Goal: Task Accomplishment & Management: Manage account settings

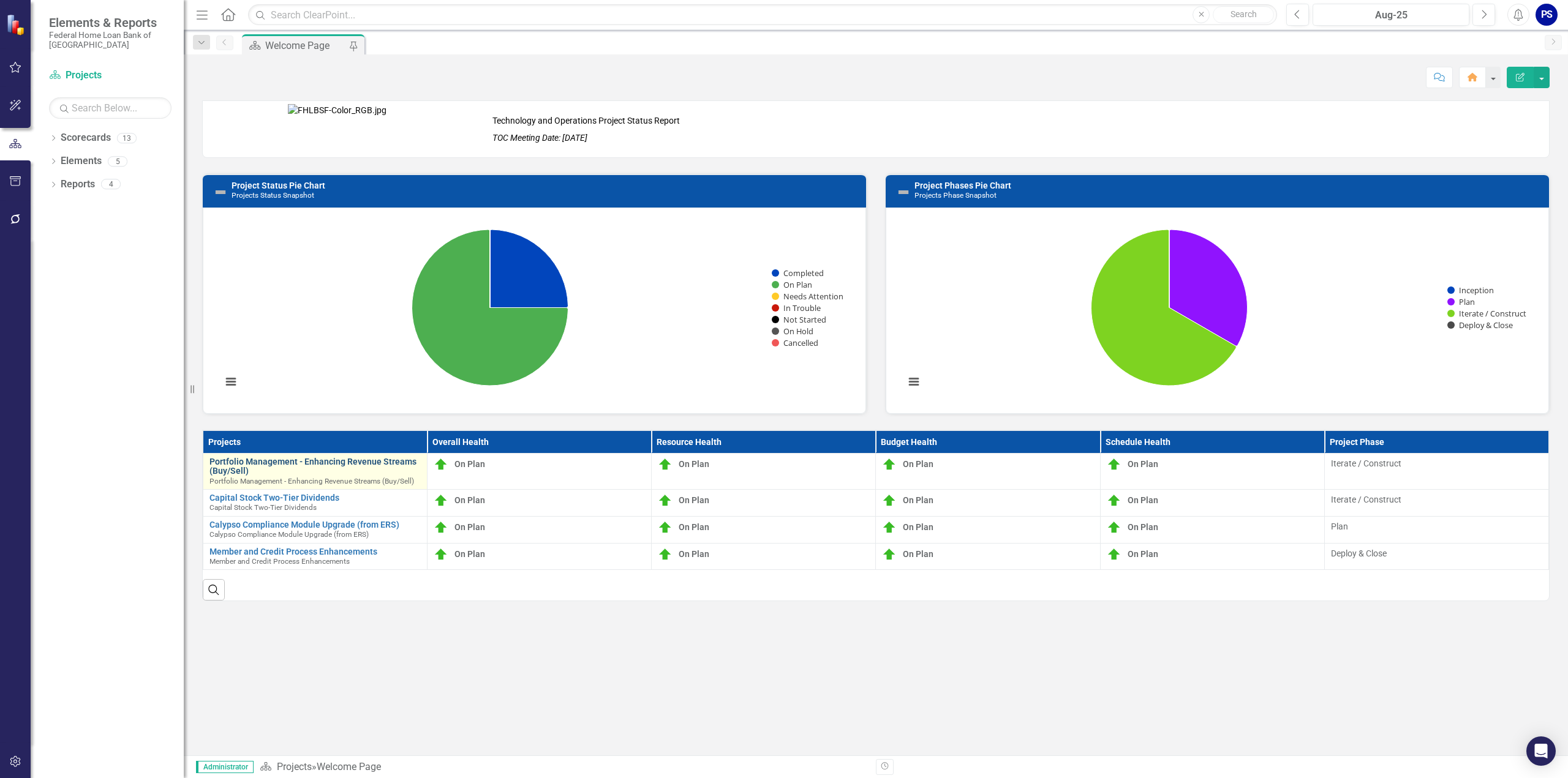
click at [259, 459] on link "Portfolio Management - Enhancing Revenue Streams (Buy/Sell)" at bounding box center [315, 467] width 211 height 19
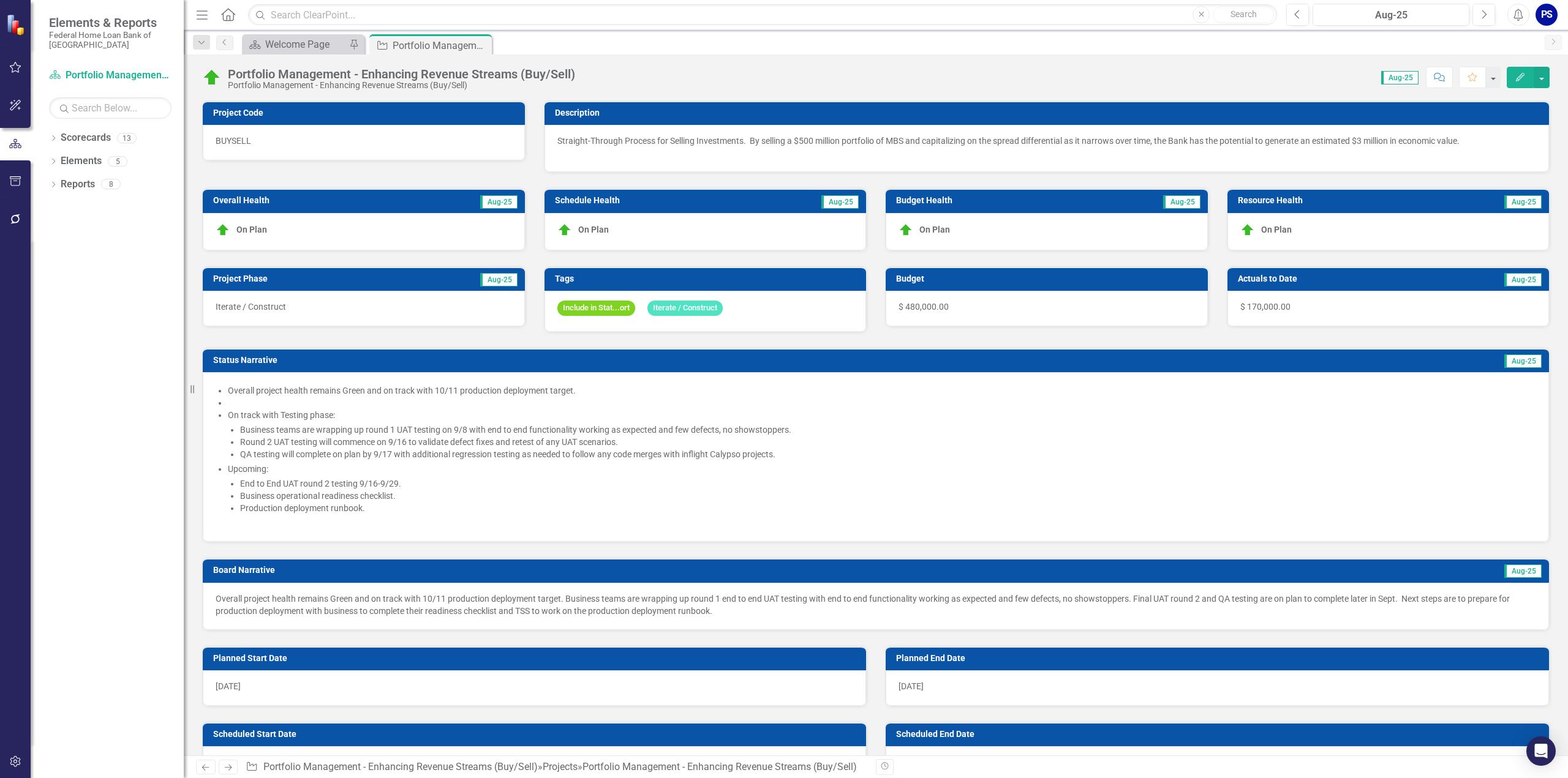
checkbox input "true"
click at [274, 40] on div "Welcome Page" at bounding box center [306, 45] width 81 height 15
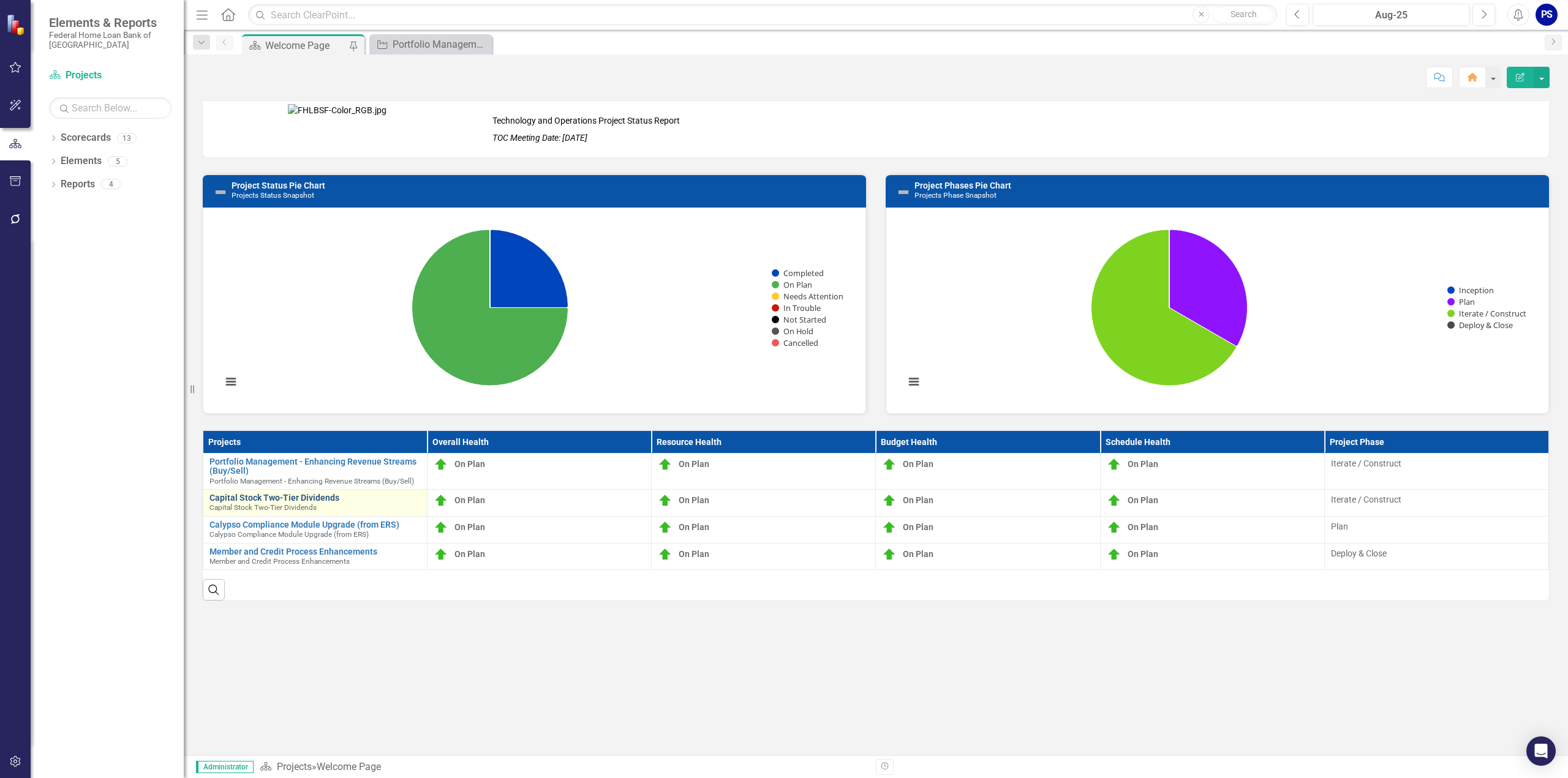
click at [252, 495] on link "Capital Stock Two-Tier Dividends" at bounding box center [315, 498] width 211 height 9
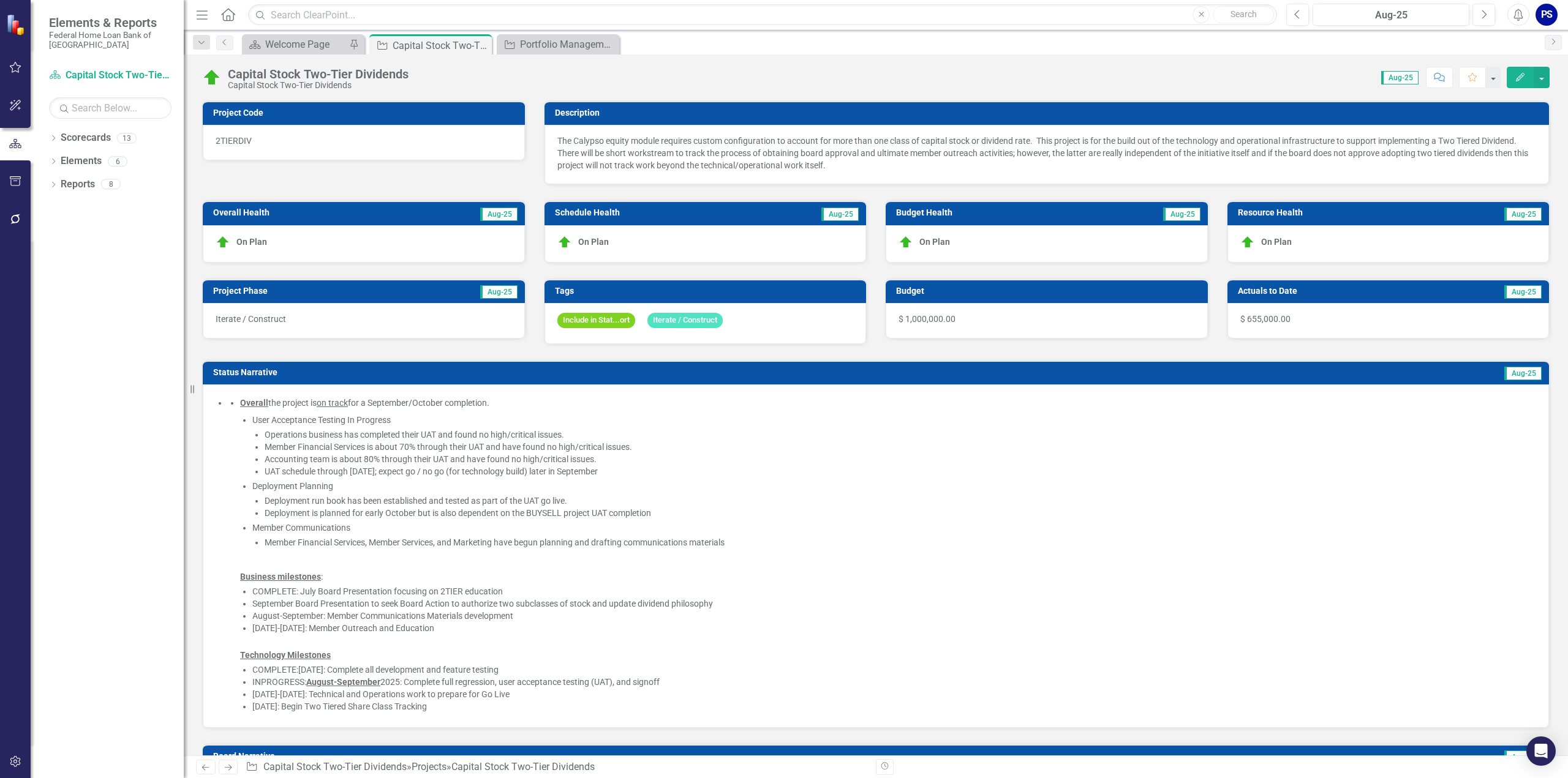
checkbox input "true"
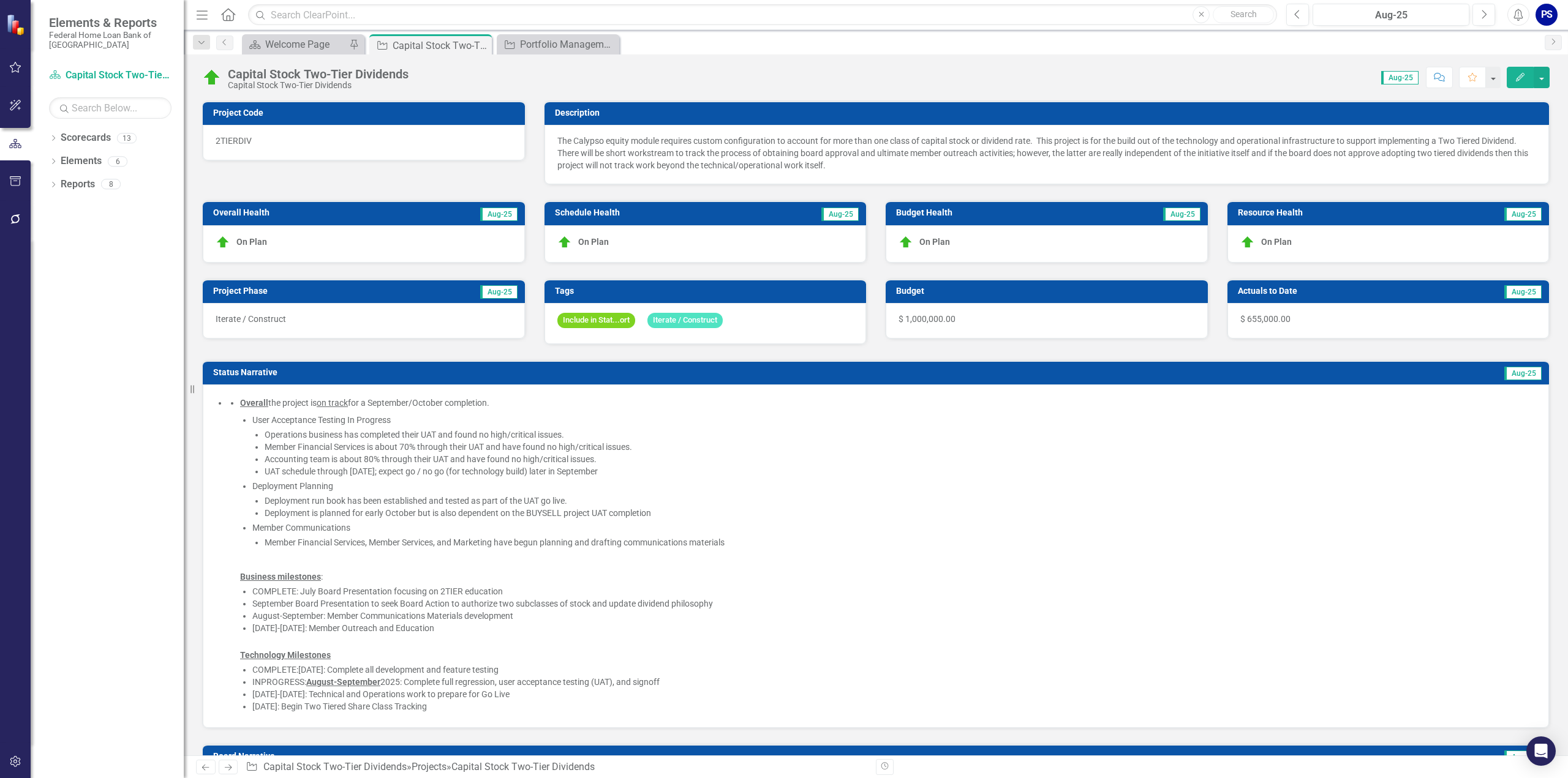
checkbox input "true"
click at [1267, 318] on span "$ 655,000.00" at bounding box center [1265, 319] width 50 height 9
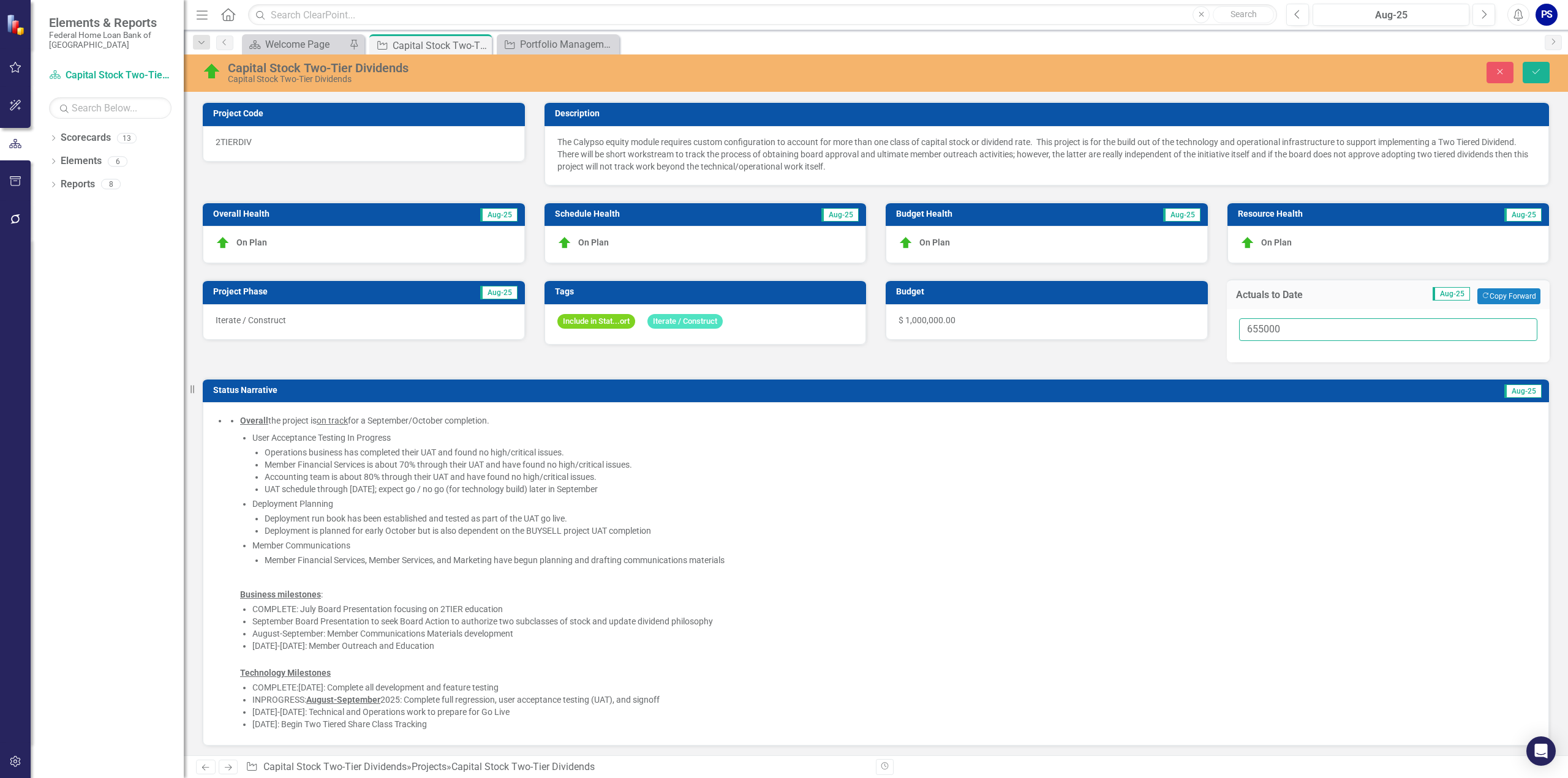
click at [1269, 326] on input "655000" at bounding box center [1389, 330] width 299 height 22
type input "70000"
click at [1539, 71] on icon "Save" at bounding box center [1535, 71] width 11 height 9
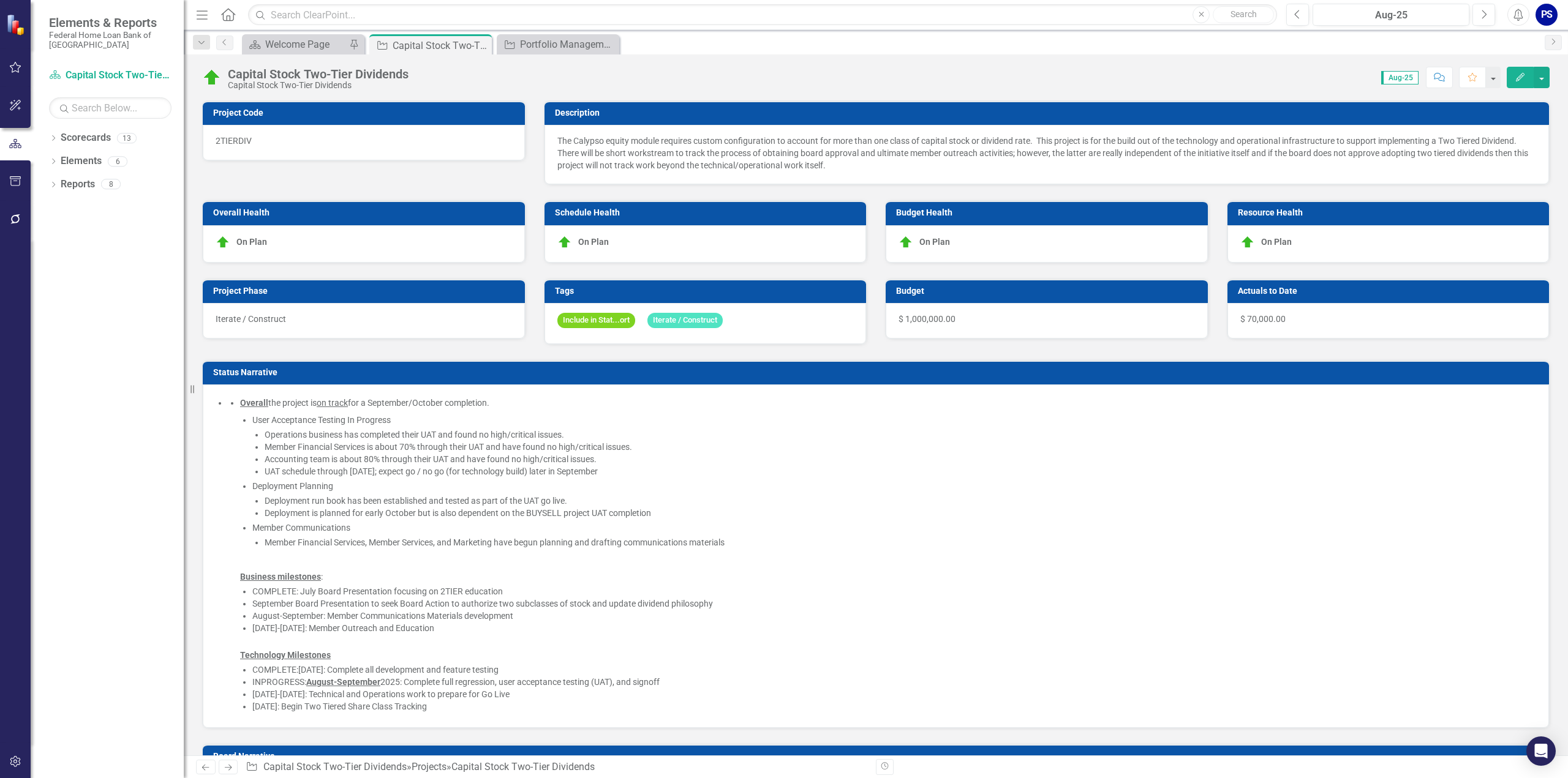
checkbox input "false"
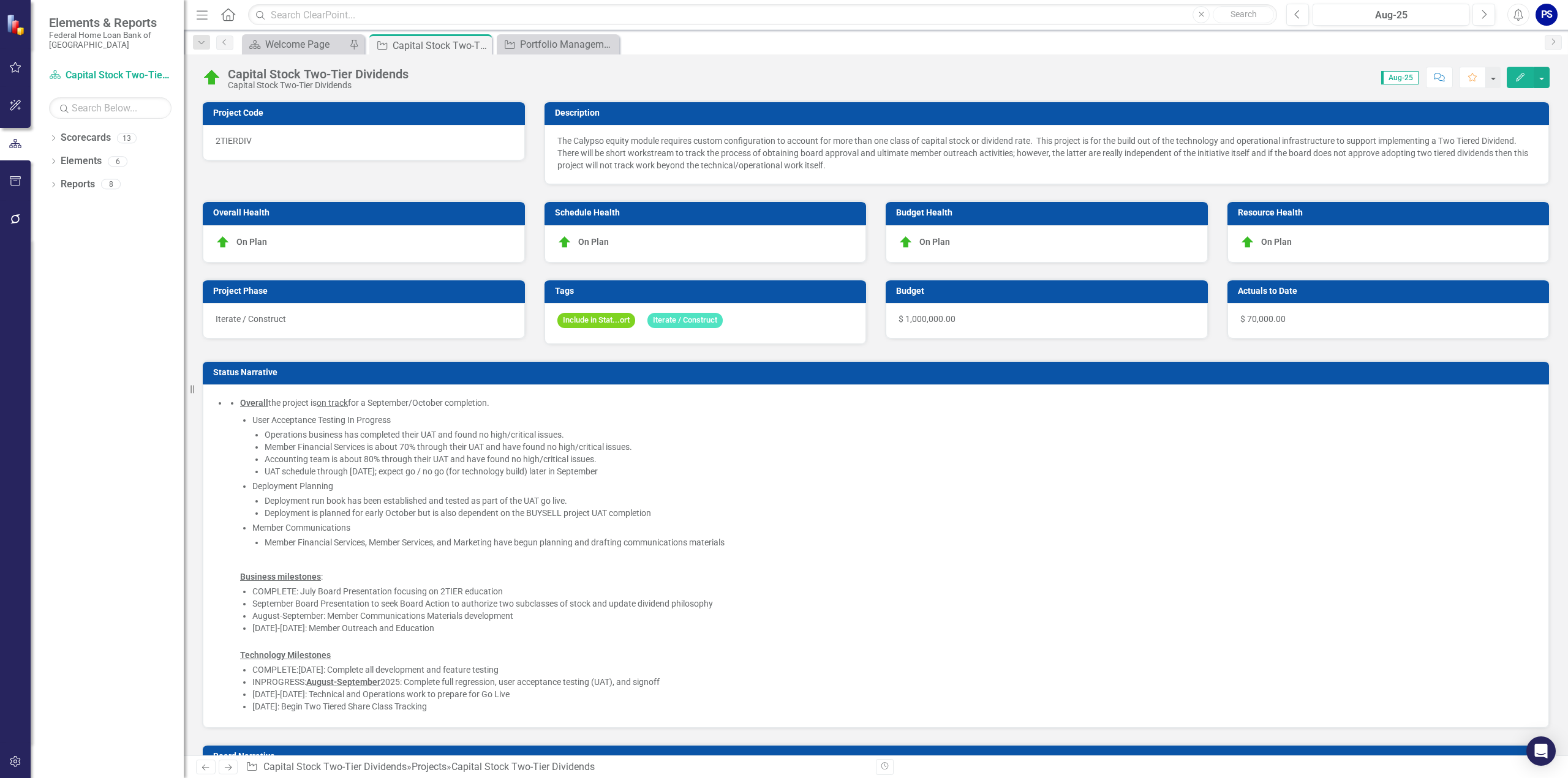
checkbox input "false"
checkbox input "true"
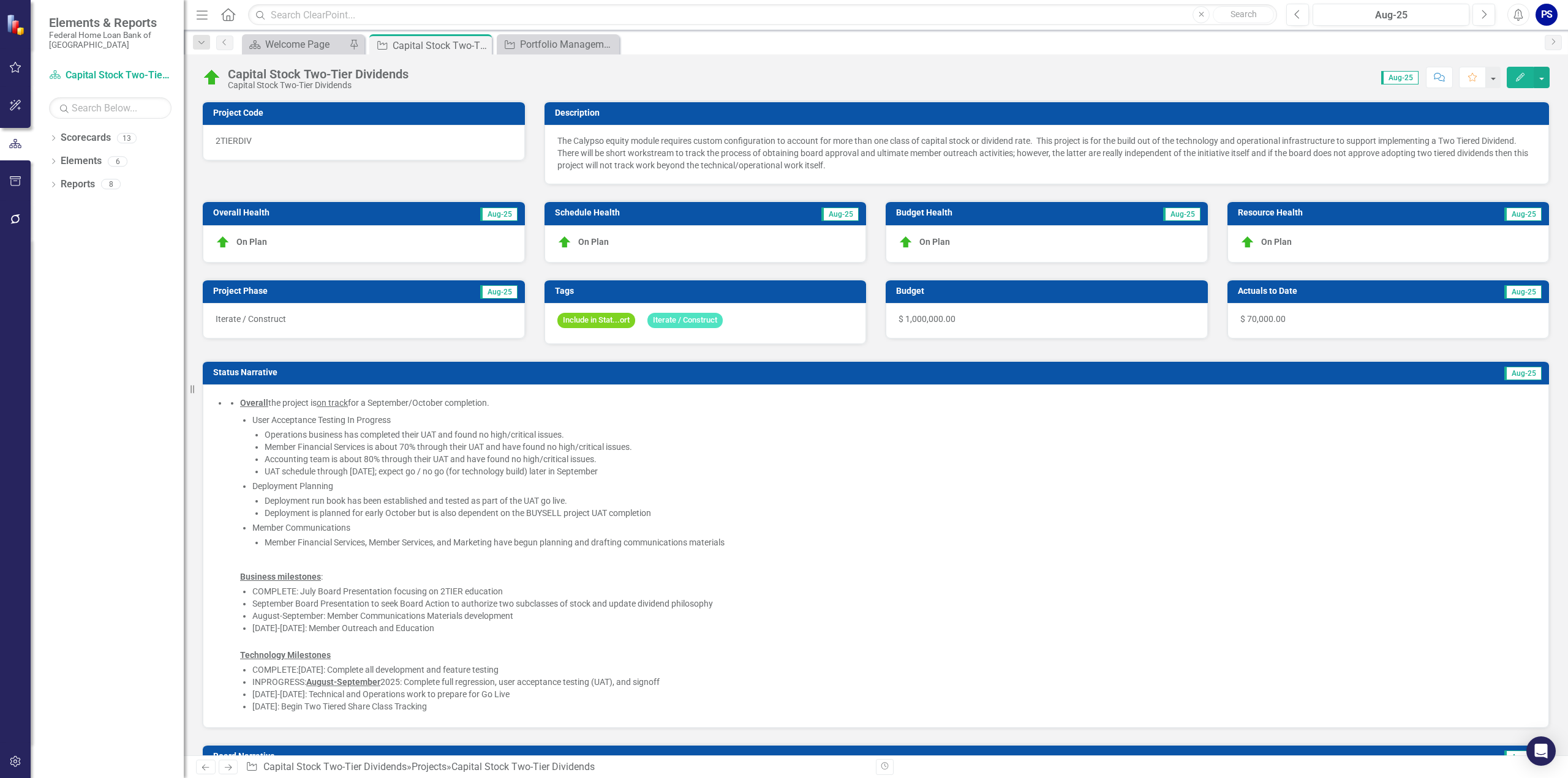
checkbox input "true"
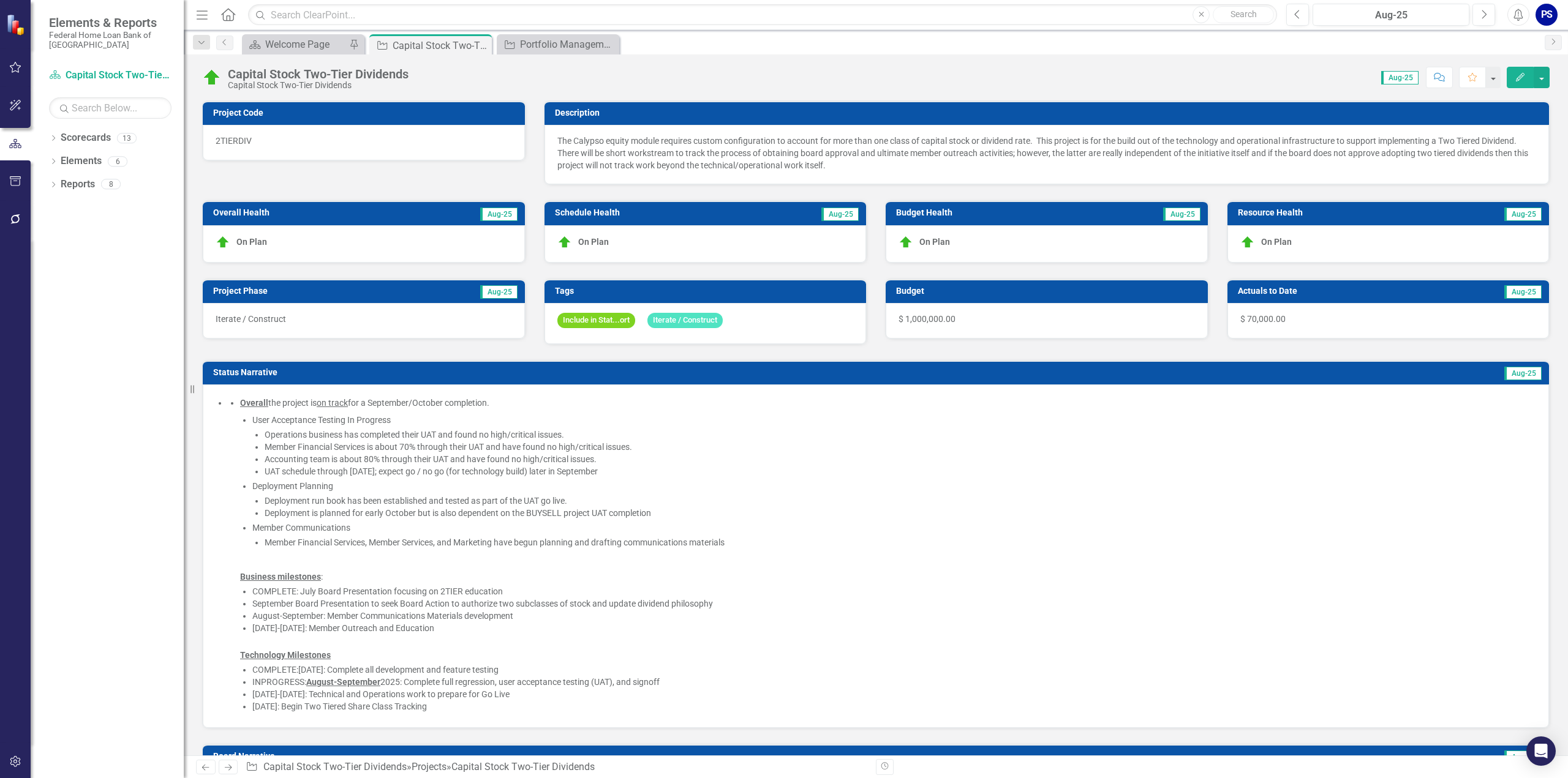
checkbox input "true"
click at [1263, 314] on span "$ 70,000.00" at bounding box center [1262, 319] width 46 height 9
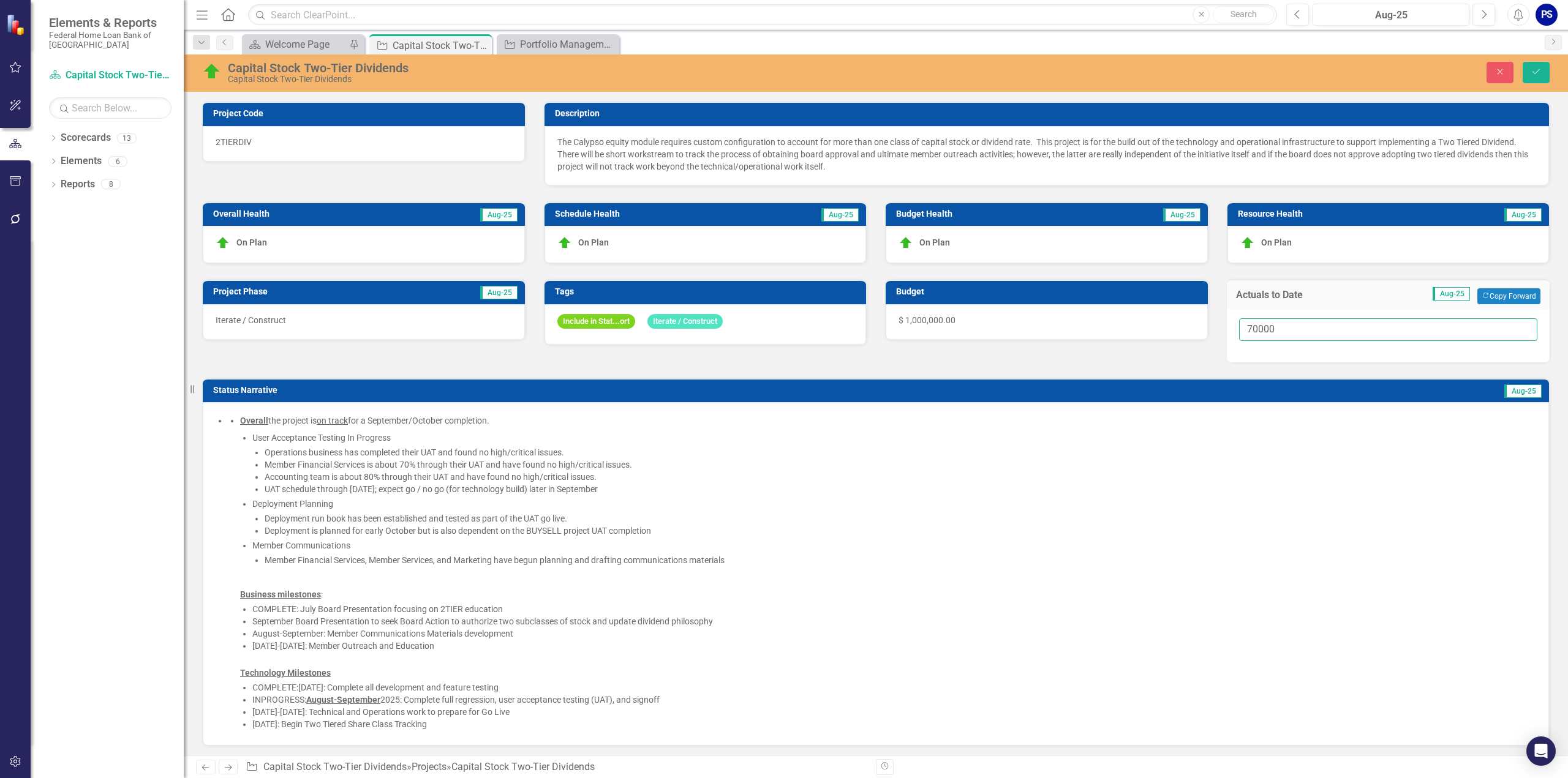
click at [1247, 325] on input "70000" at bounding box center [1389, 330] width 299 height 22
type input "700000"
click at [1534, 68] on icon "Save" at bounding box center [1535, 71] width 11 height 9
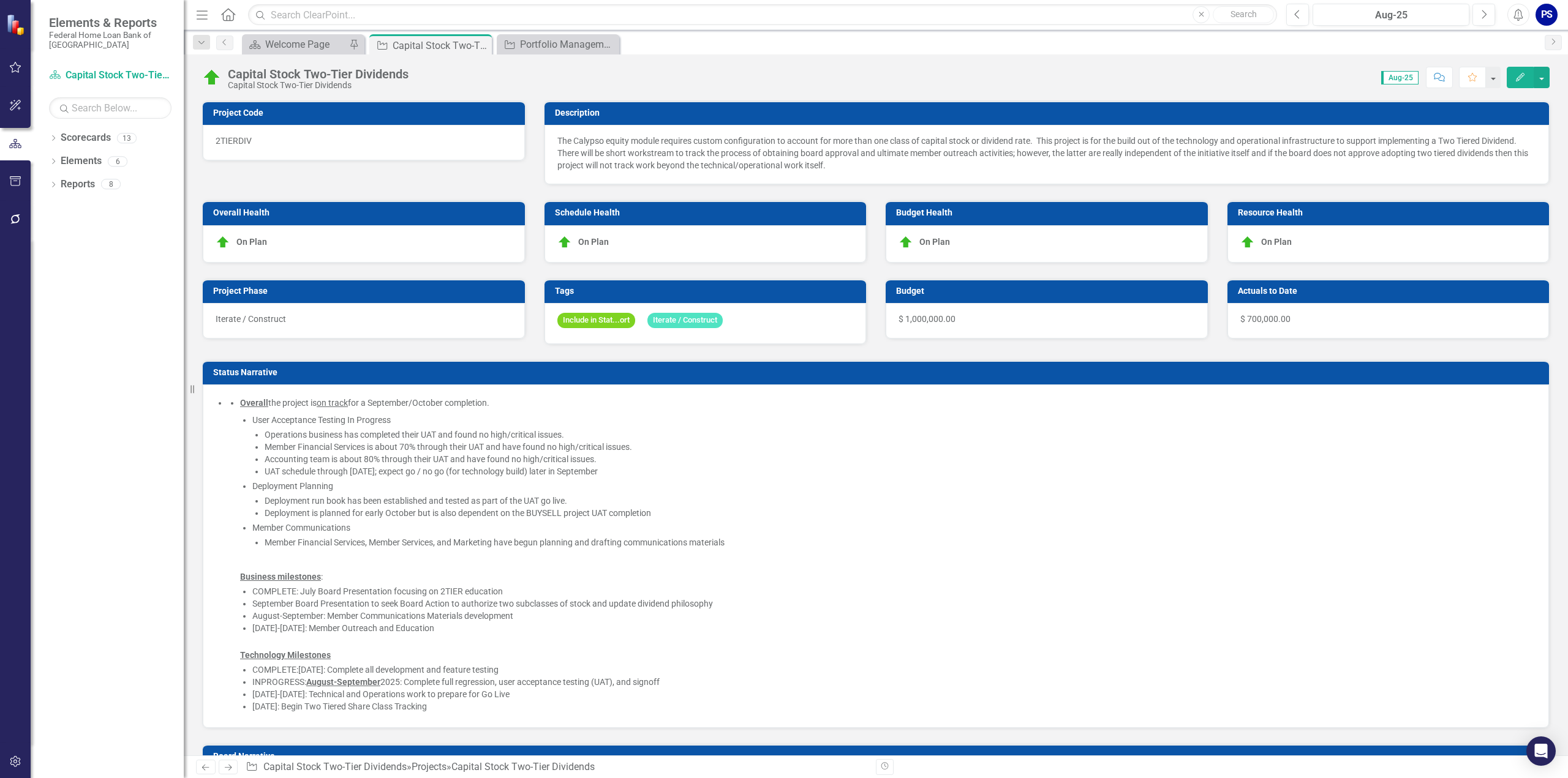
checkbox input "false"
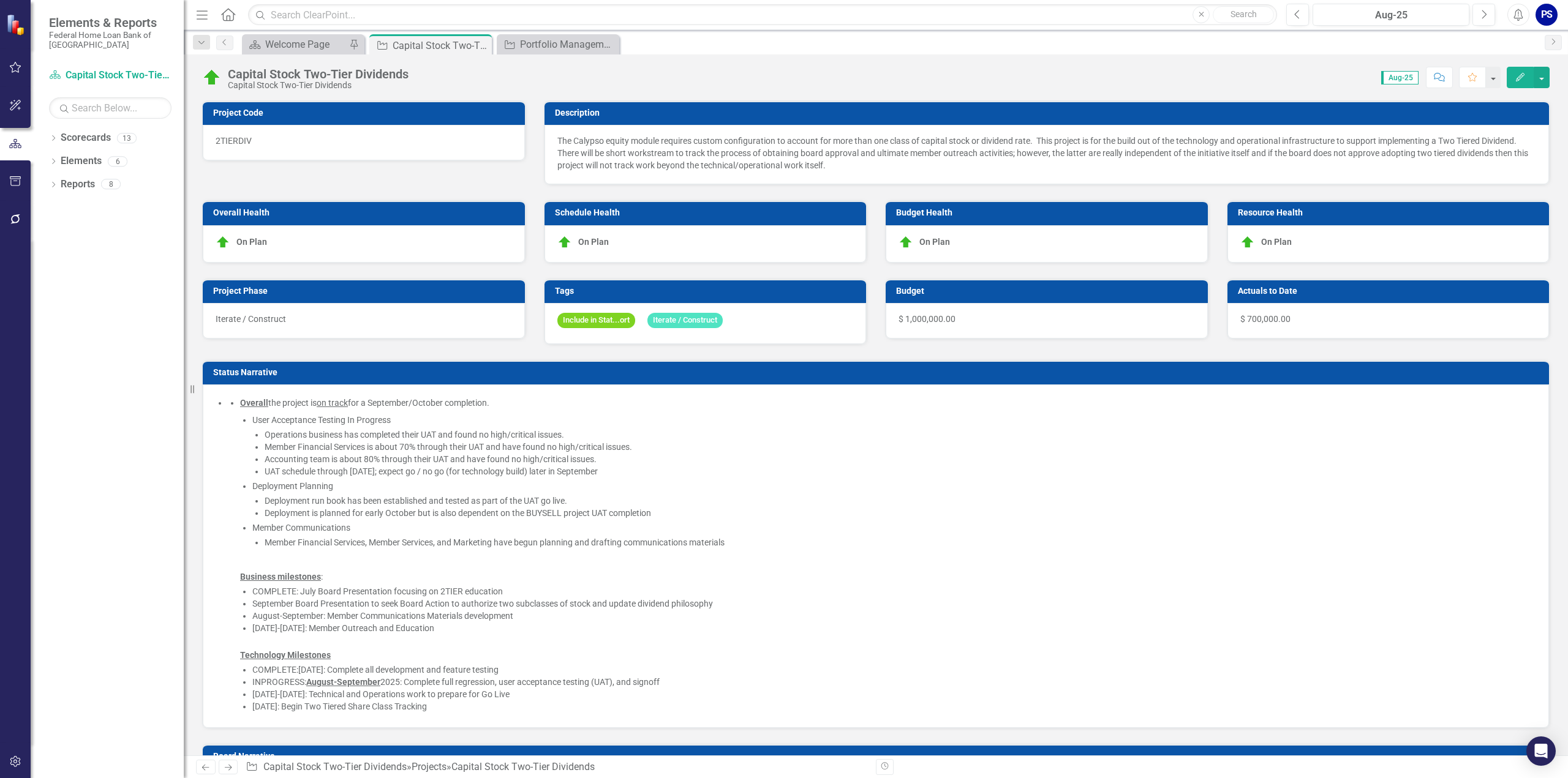
checkbox input "false"
checkbox input "true"
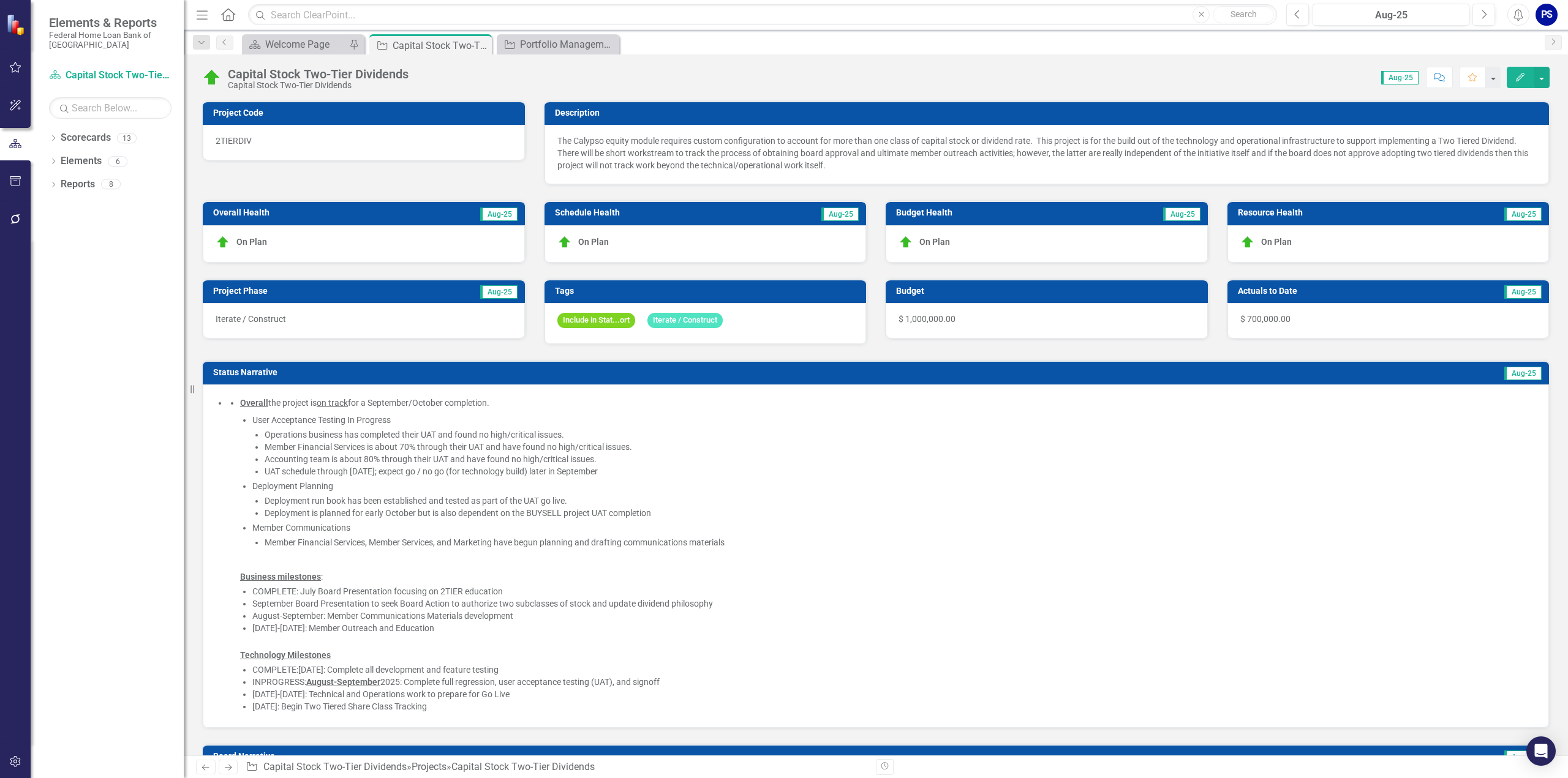
checkbox input "true"
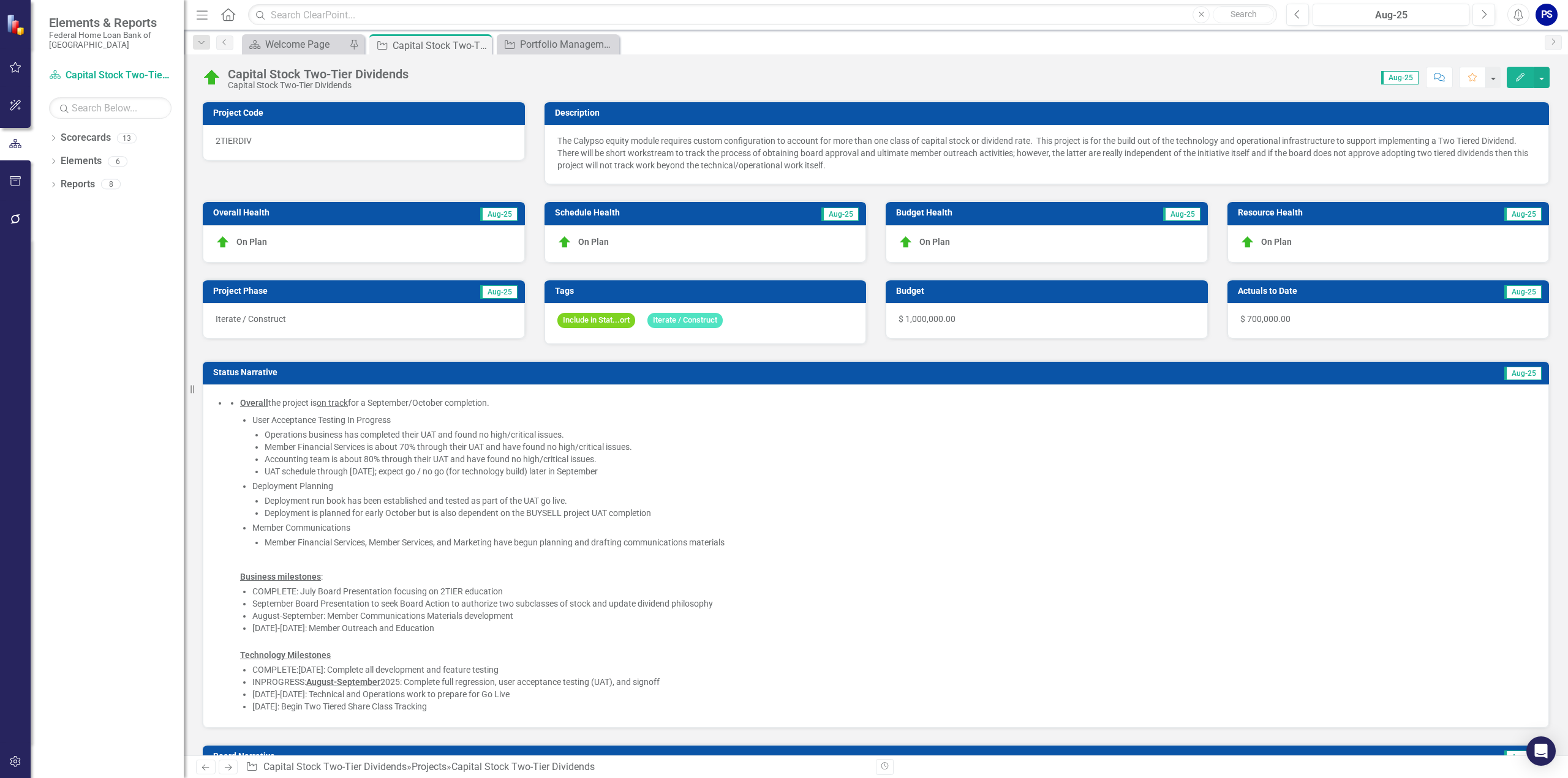
checkbox input "true"
click at [296, 41] on div "Welcome Page" at bounding box center [306, 45] width 81 height 15
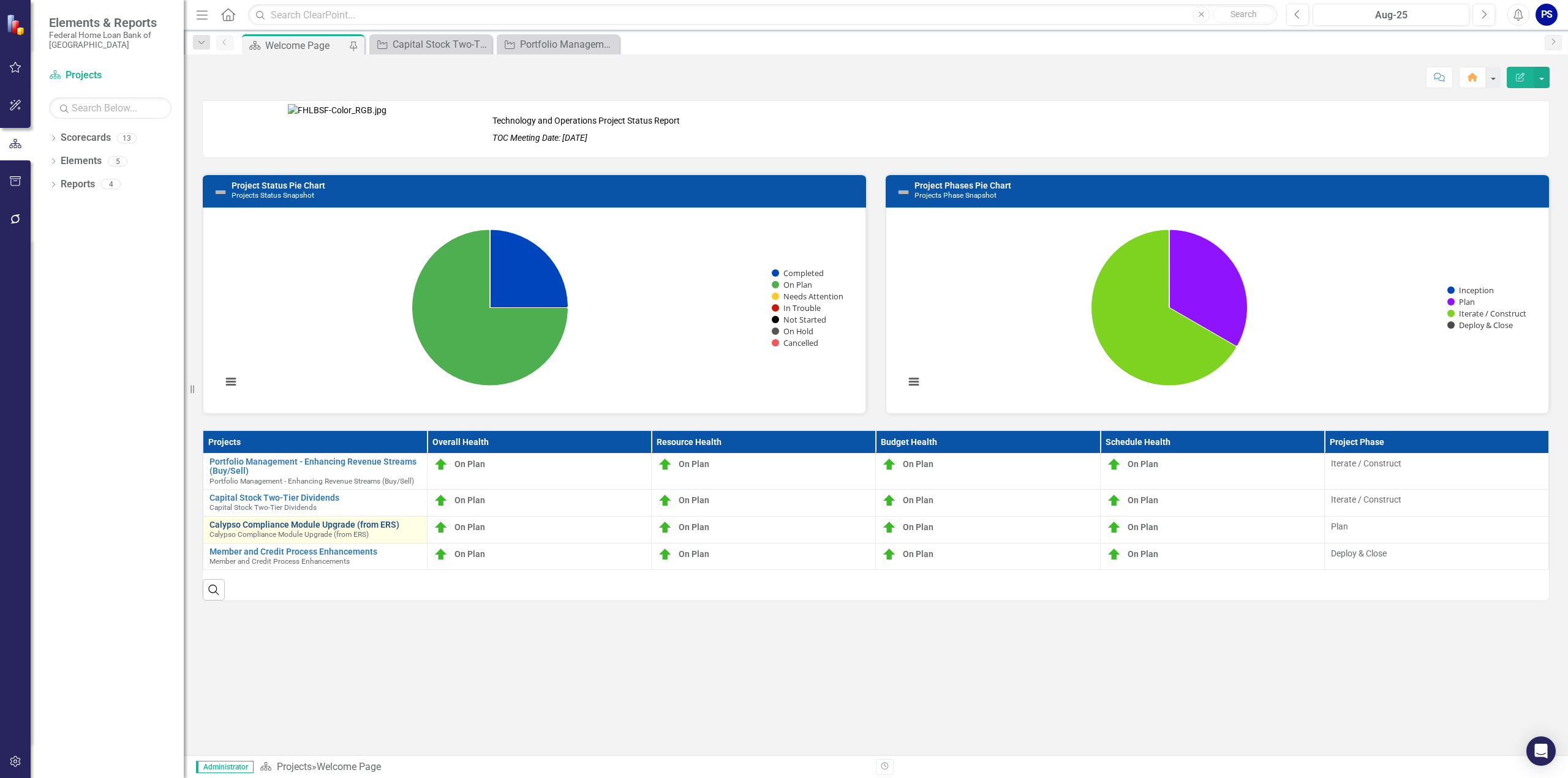
click at [297, 522] on link "Calypso Compliance Module Upgrade (from ERS)" at bounding box center [315, 525] width 211 height 9
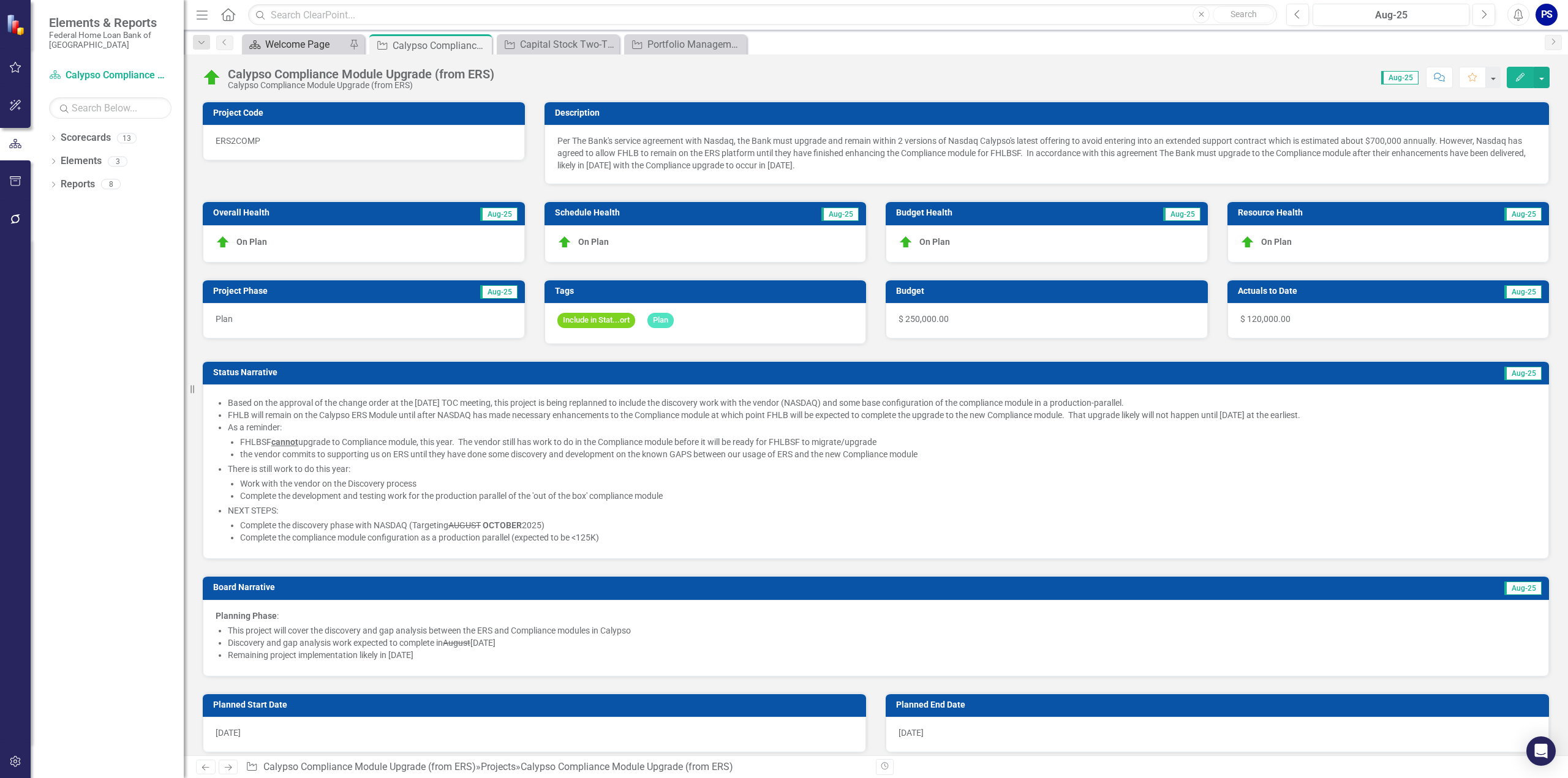
click at [275, 44] on div "Welcome Page" at bounding box center [306, 45] width 81 height 15
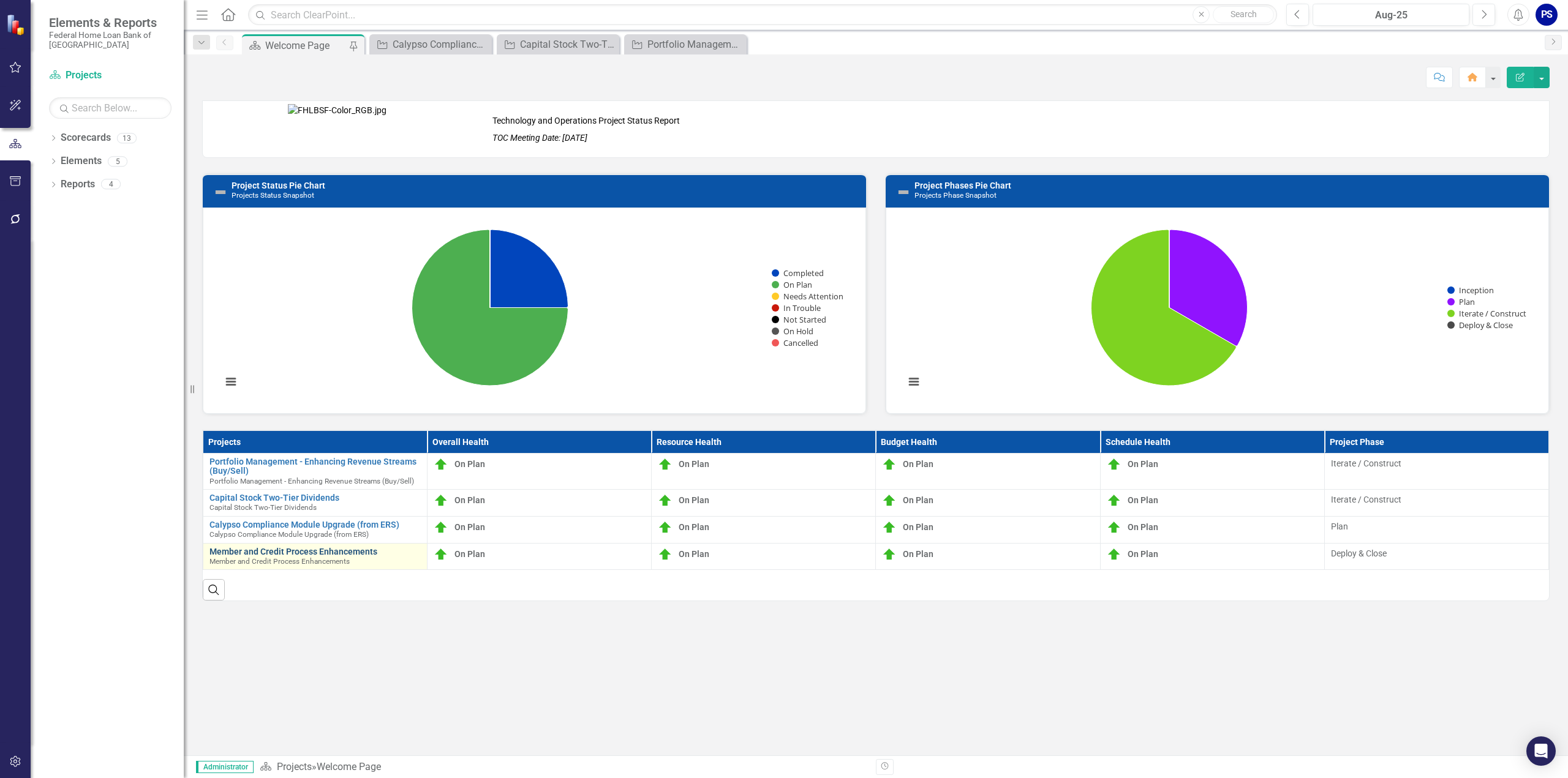
click at [297, 548] on link "Member and Credit Process Enhancements" at bounding box center [315, 552] width 211 height 9
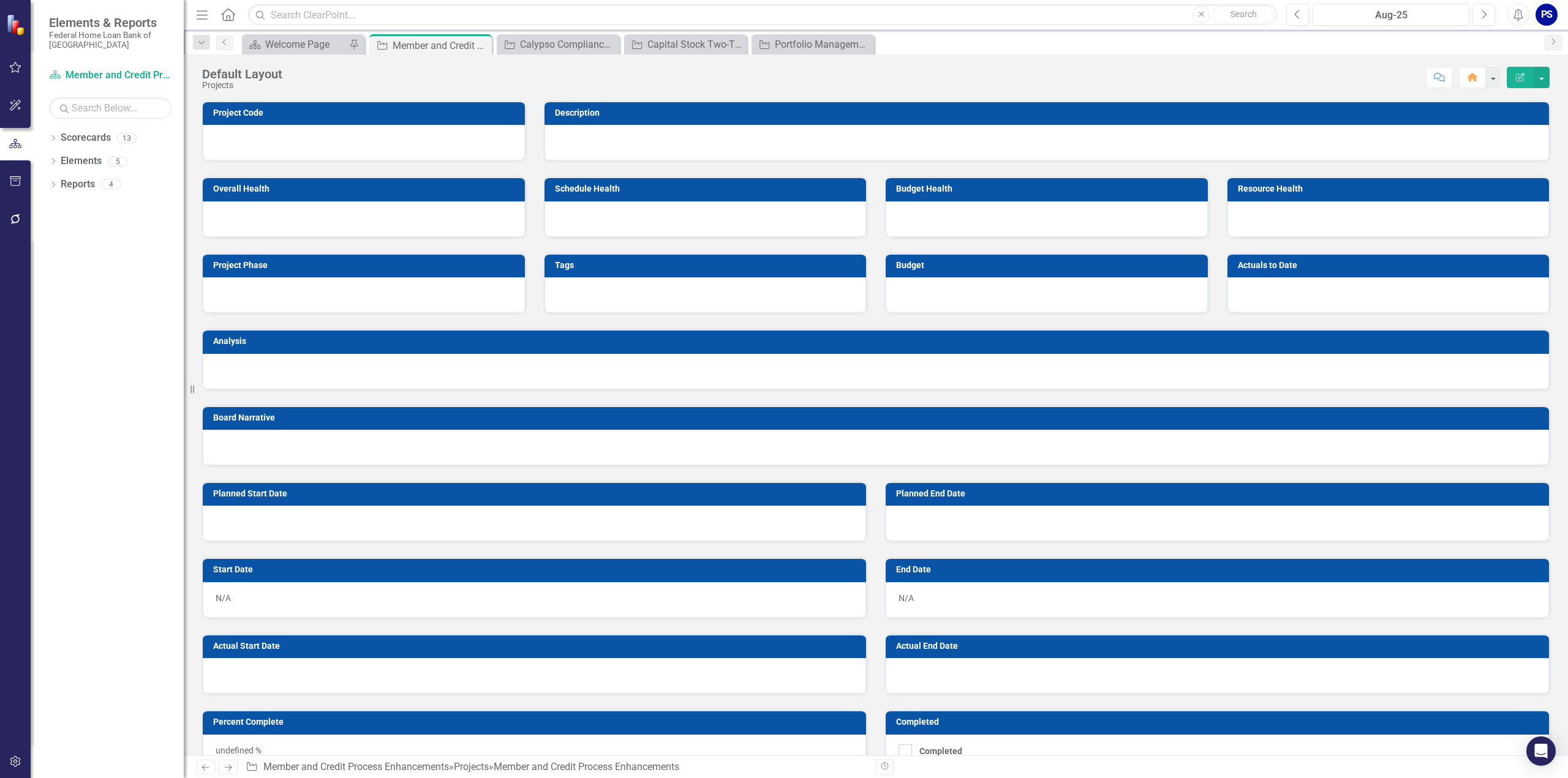
checkbox input "true"
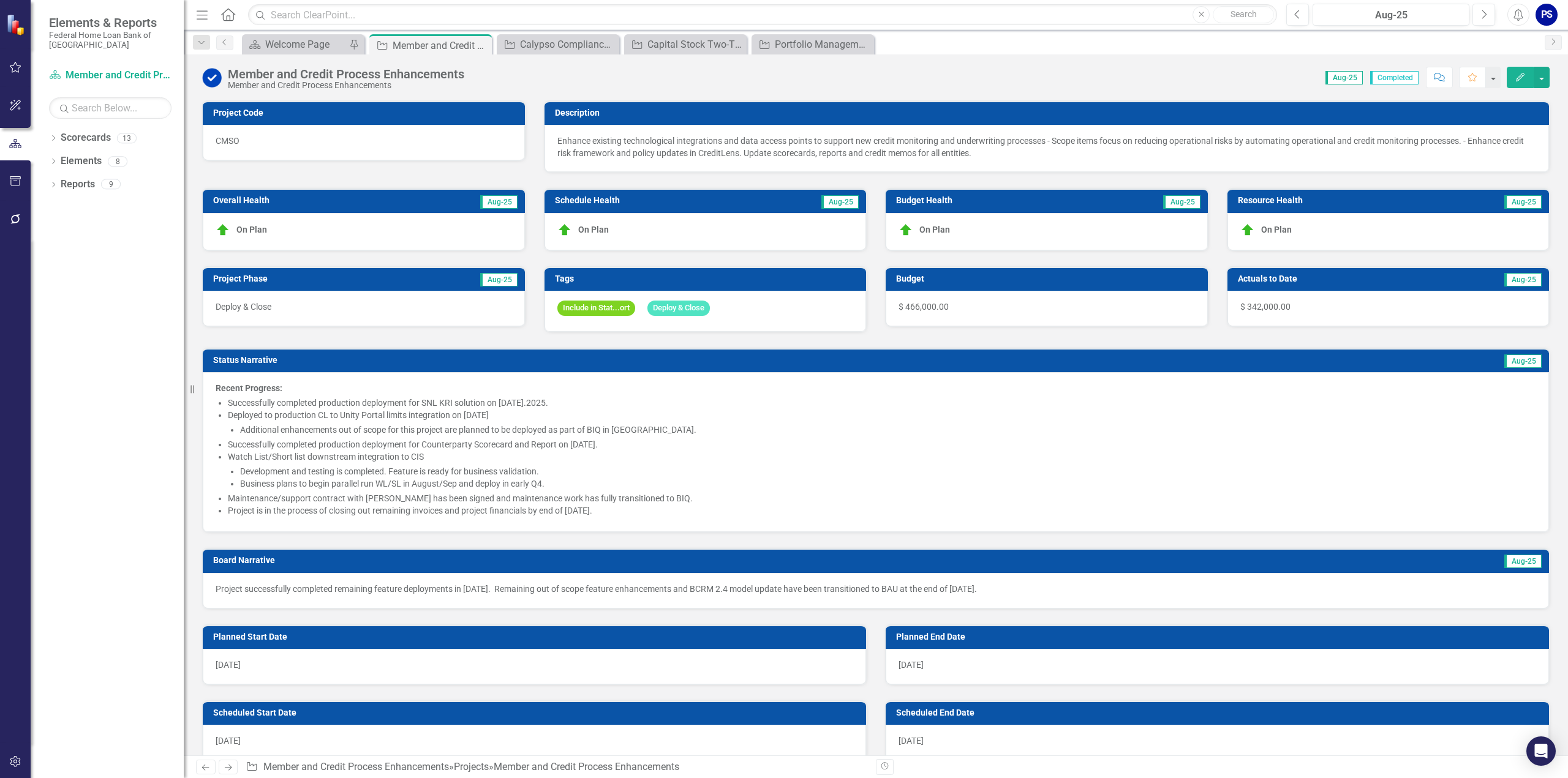
click at [1270, 304] on span "$ 342,000.00" at bounding box center [1265, 307] width 50 height 9
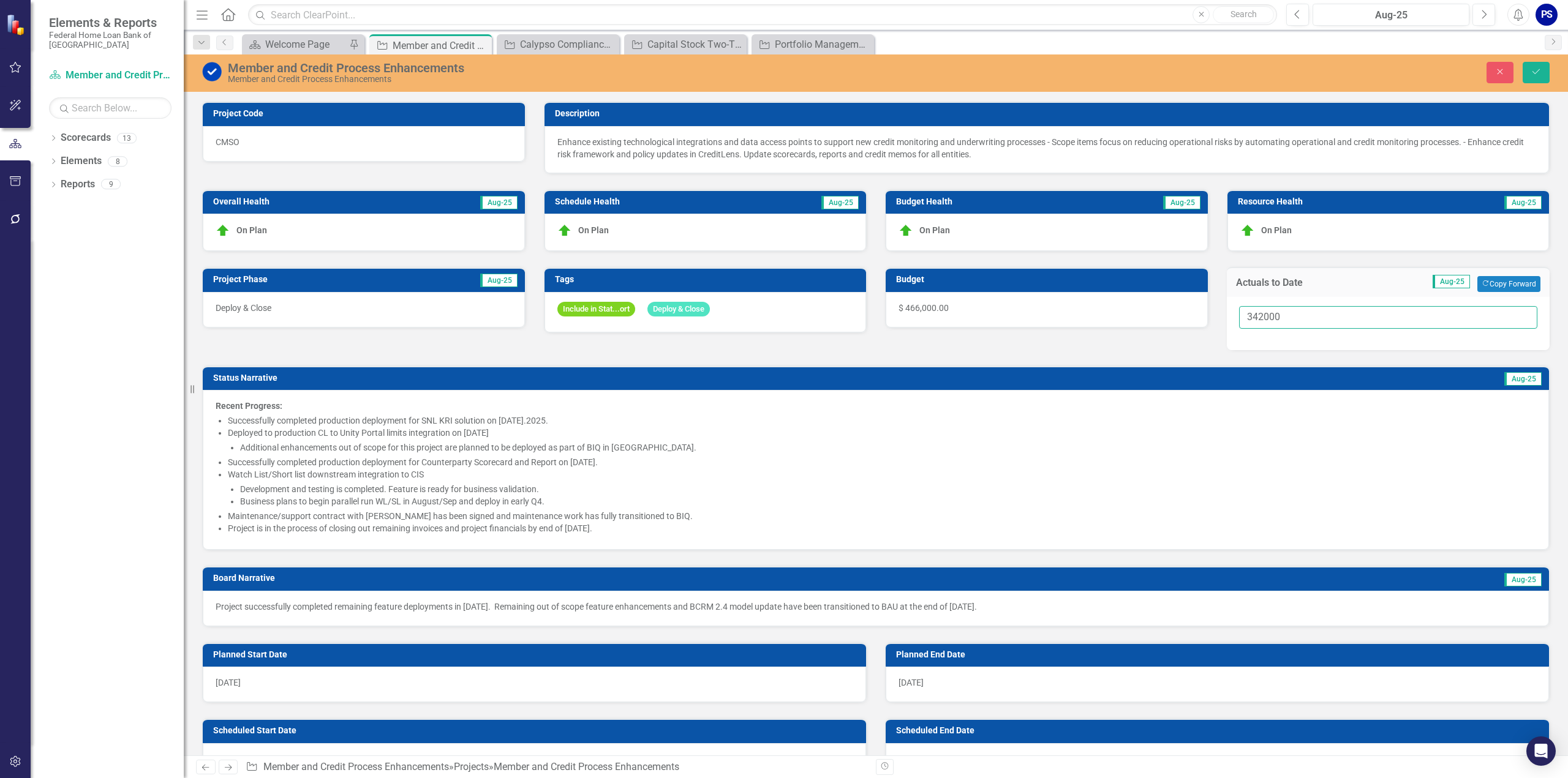
click at [1256, 317] on input "342000" at bounding box center [1389, 318] width 299 height 22
type input "478000"
drag, startPoint x: 1541, startPoint y: 70, endPoint x: 1525, endPoint y: 76, distance: 17.1
click at [1541, 70] on icon "Save" at bounding box center [1535, 71] width 11 height 9
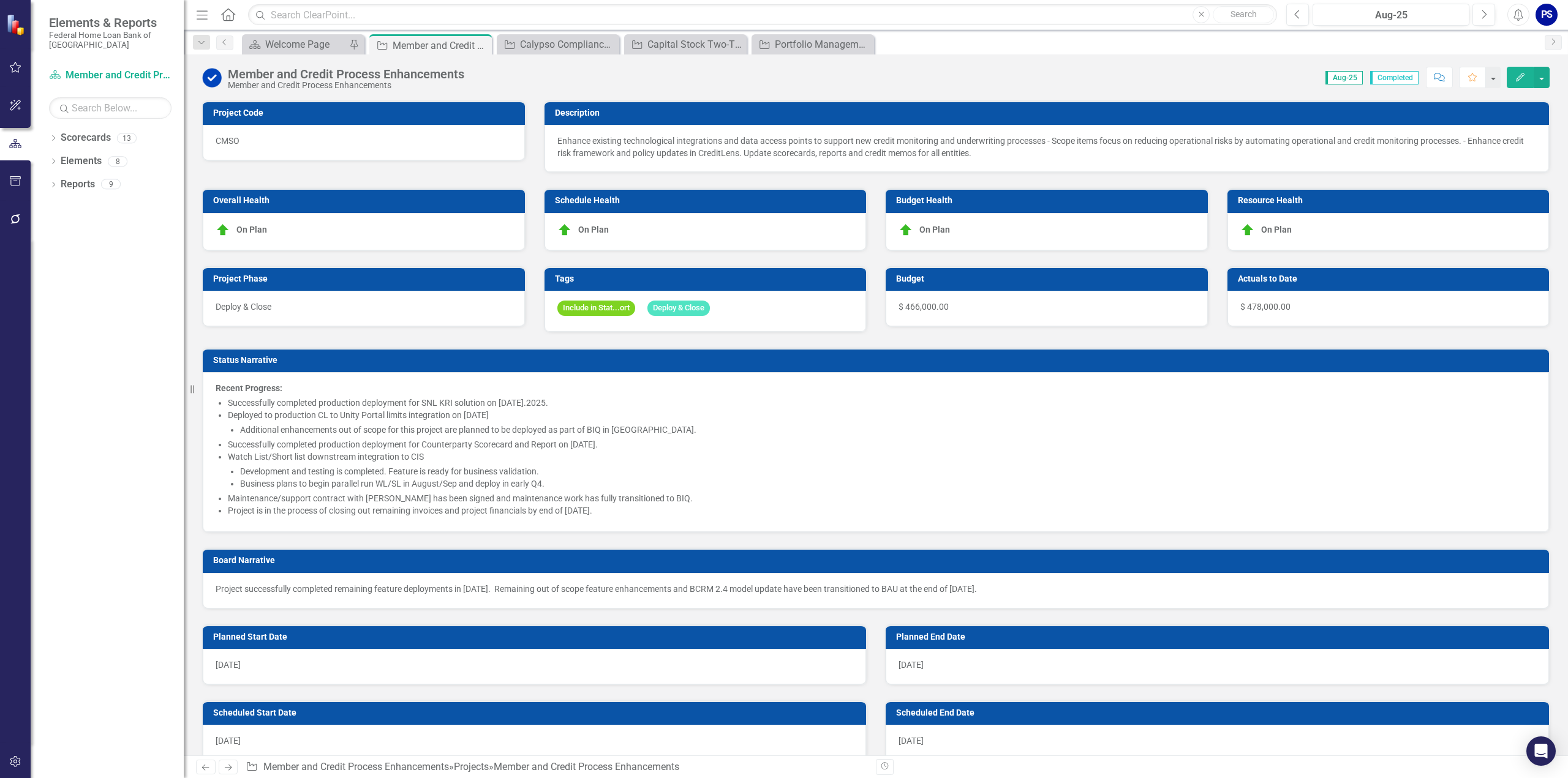
checkbox input "false"
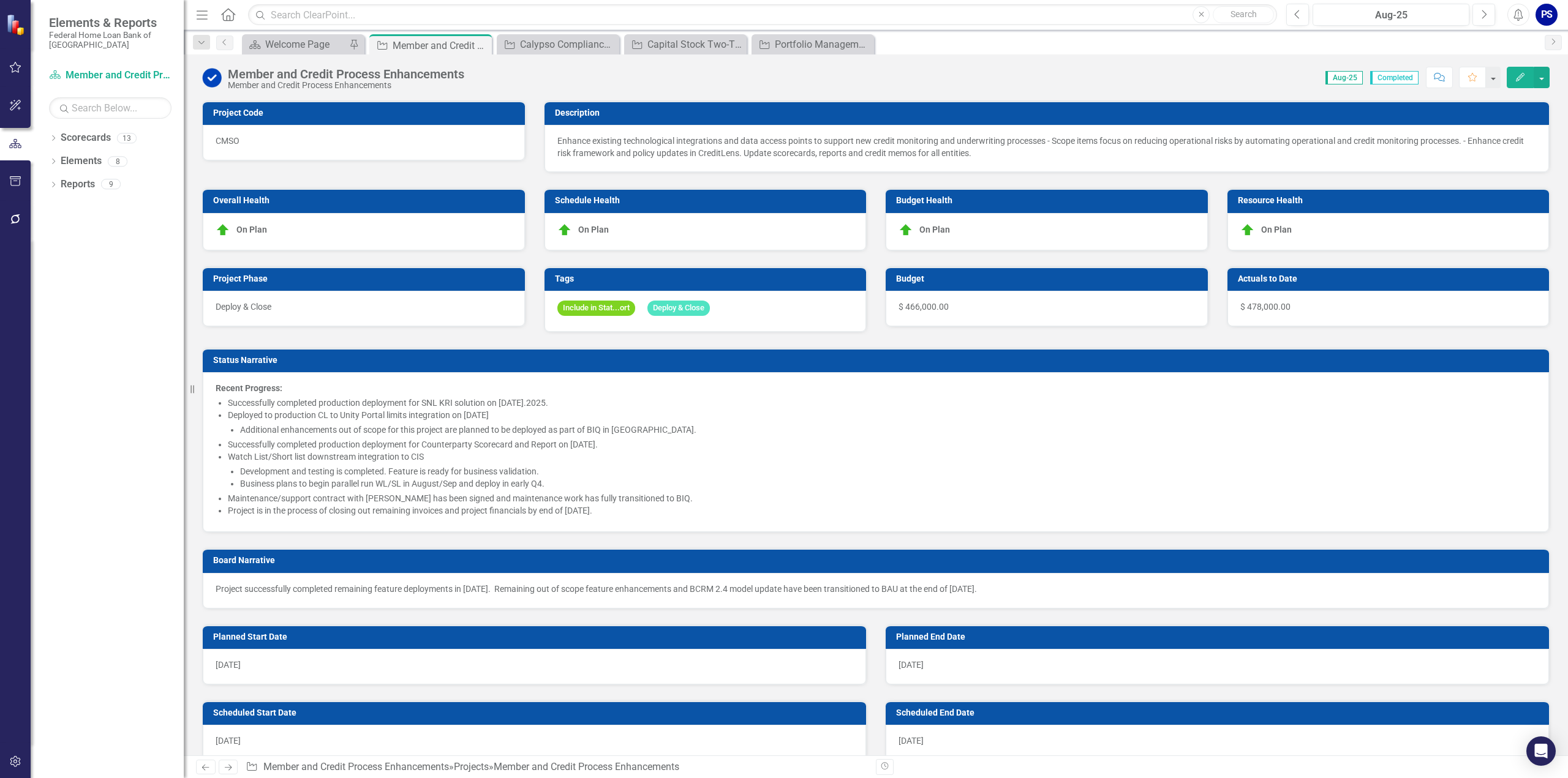
checkbox input "false"
checkbox input "true"
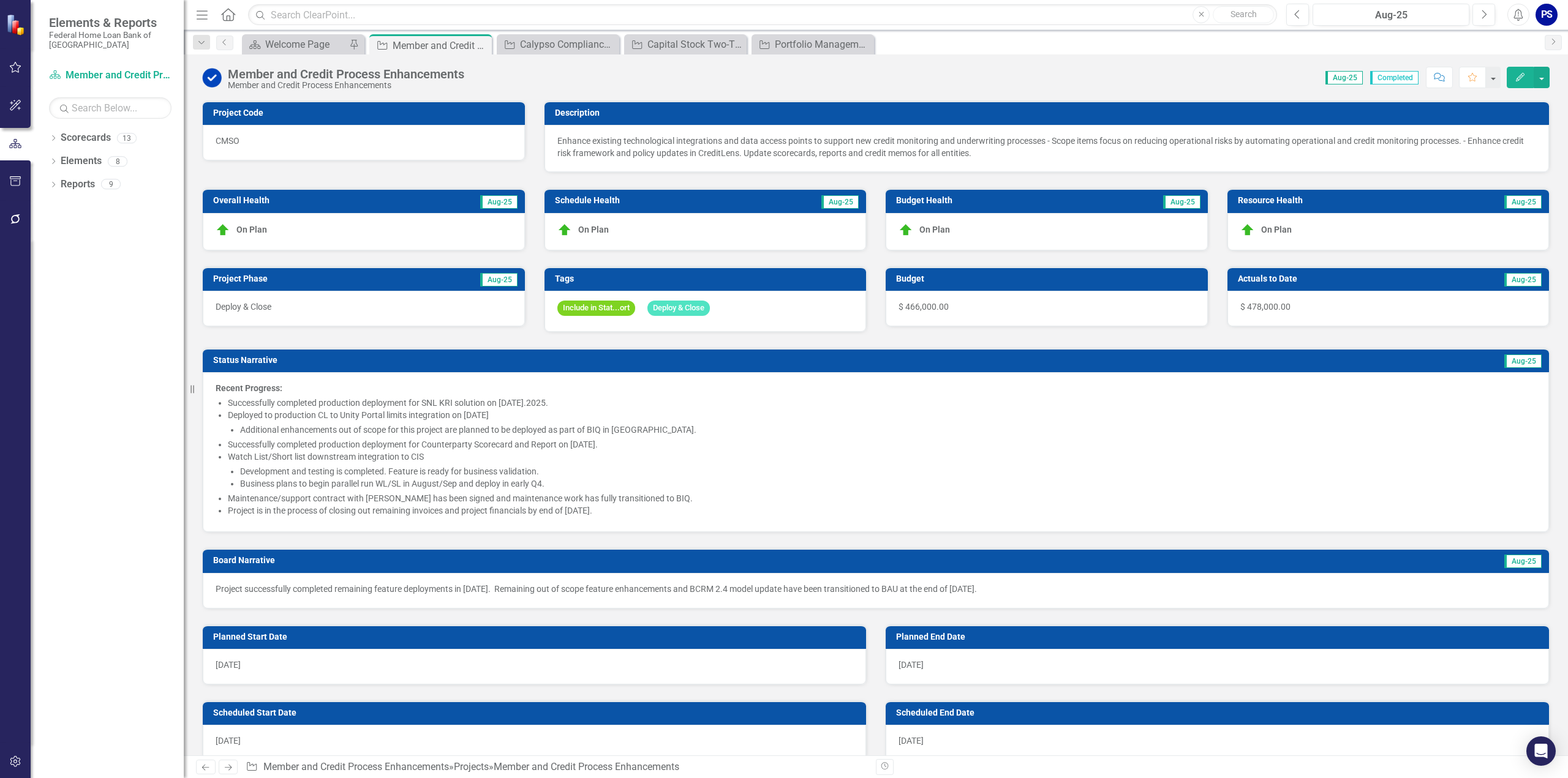
checkbox input "true"
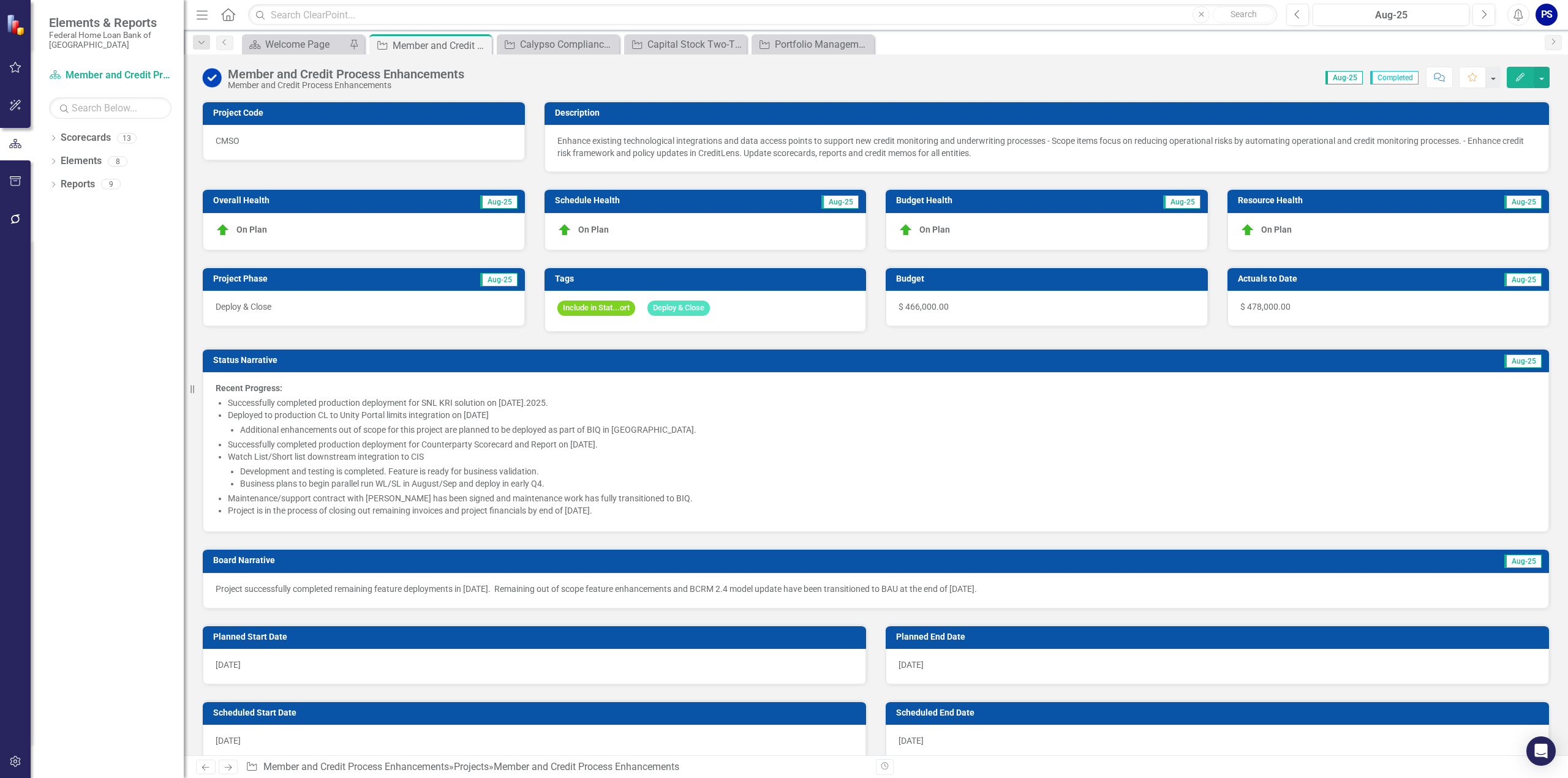
checkbox input "true"
click at [560, 44] on div "Calypso Compliance Module Upgrade (from ERS)" at bounding box center [560, 45] width 81 height 15
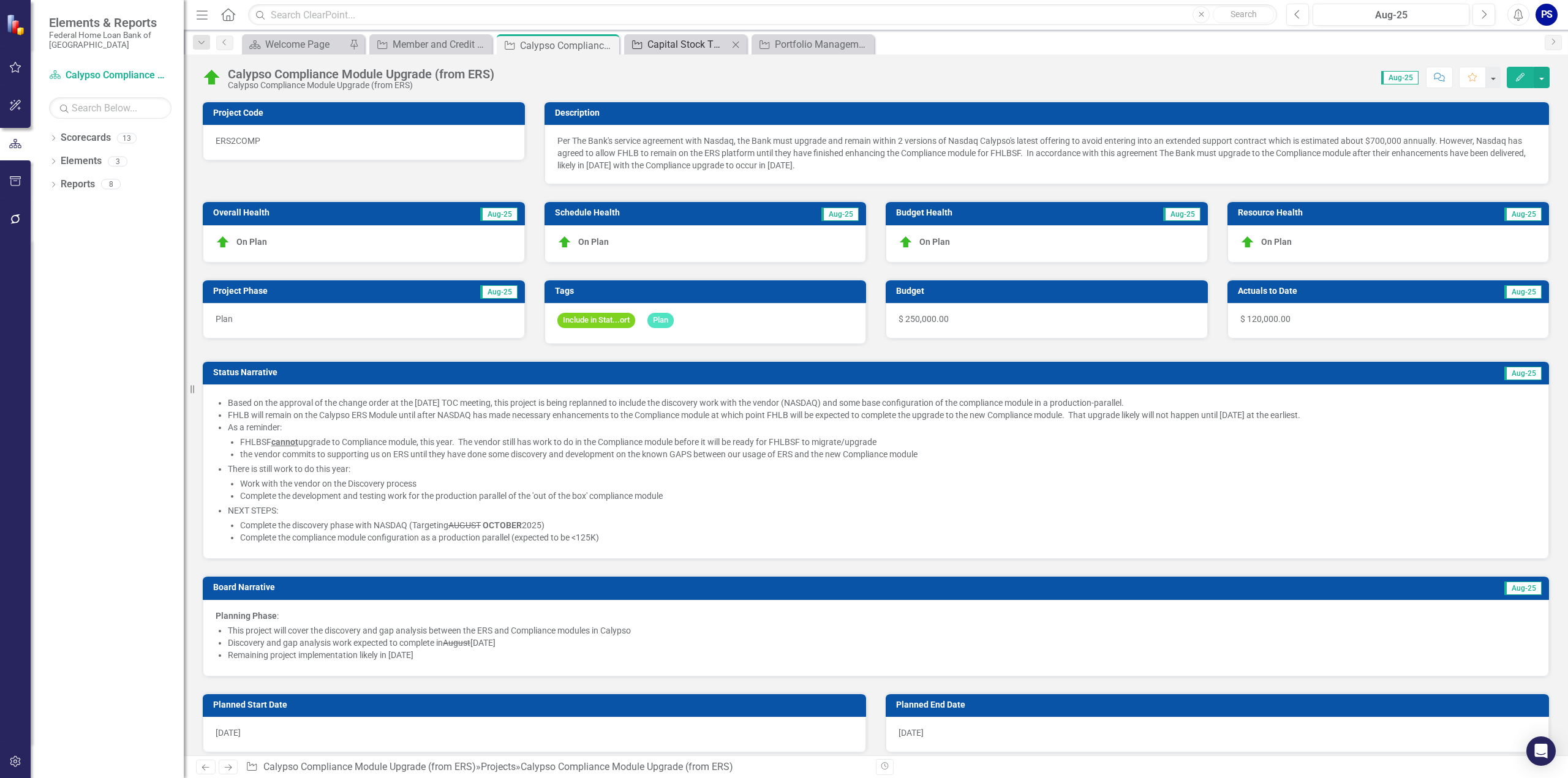
click at [676, 50] on div "Capital Stock Two-Tier Dividends" at bounding box center [688, 45] width 81 height 15
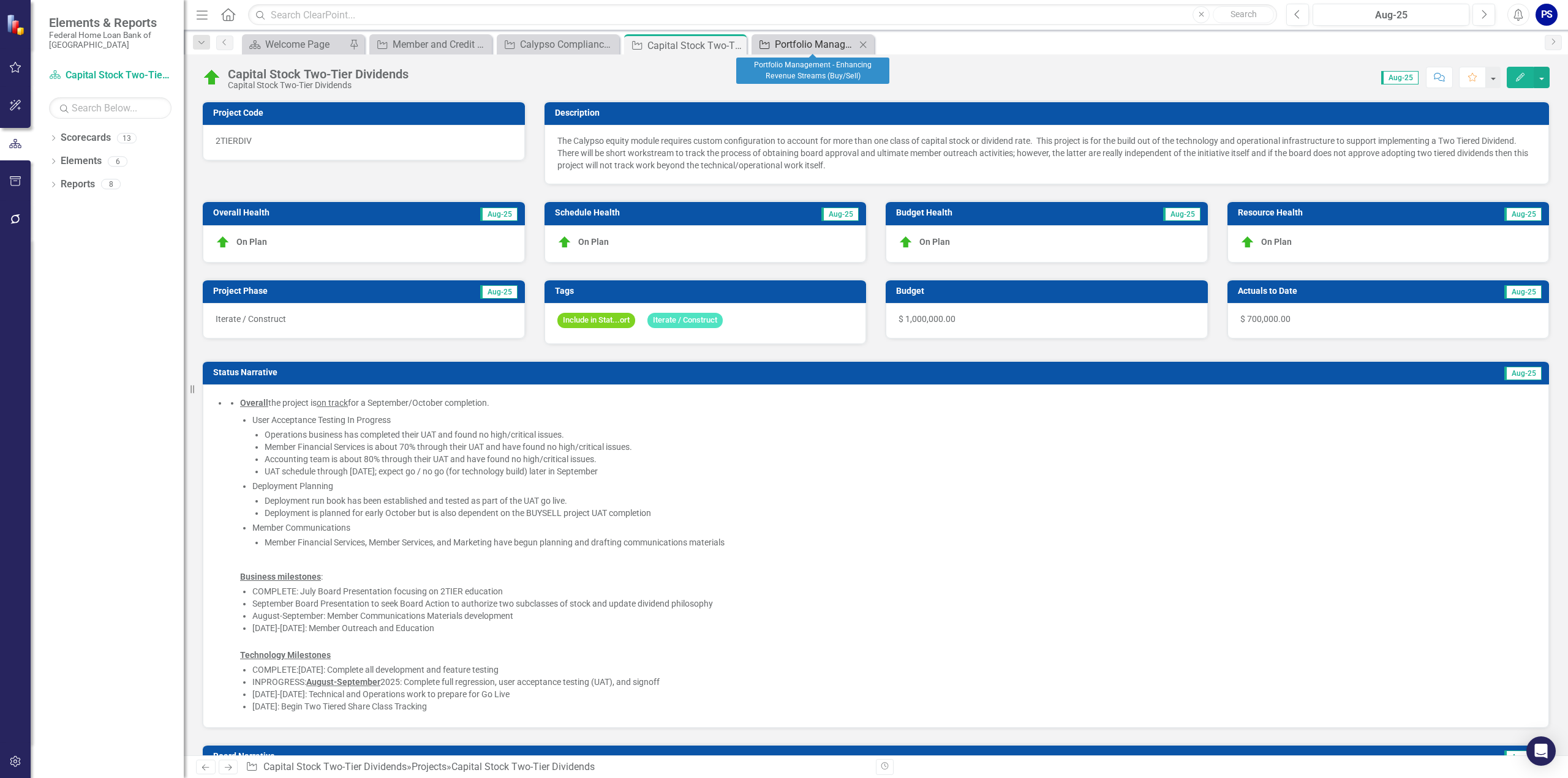
click at [817, 41] on div "Portfolio Management - Enhancing Revenue Streams (Buy/Sell)" at bounding box center [815, 45] width 81 height 15
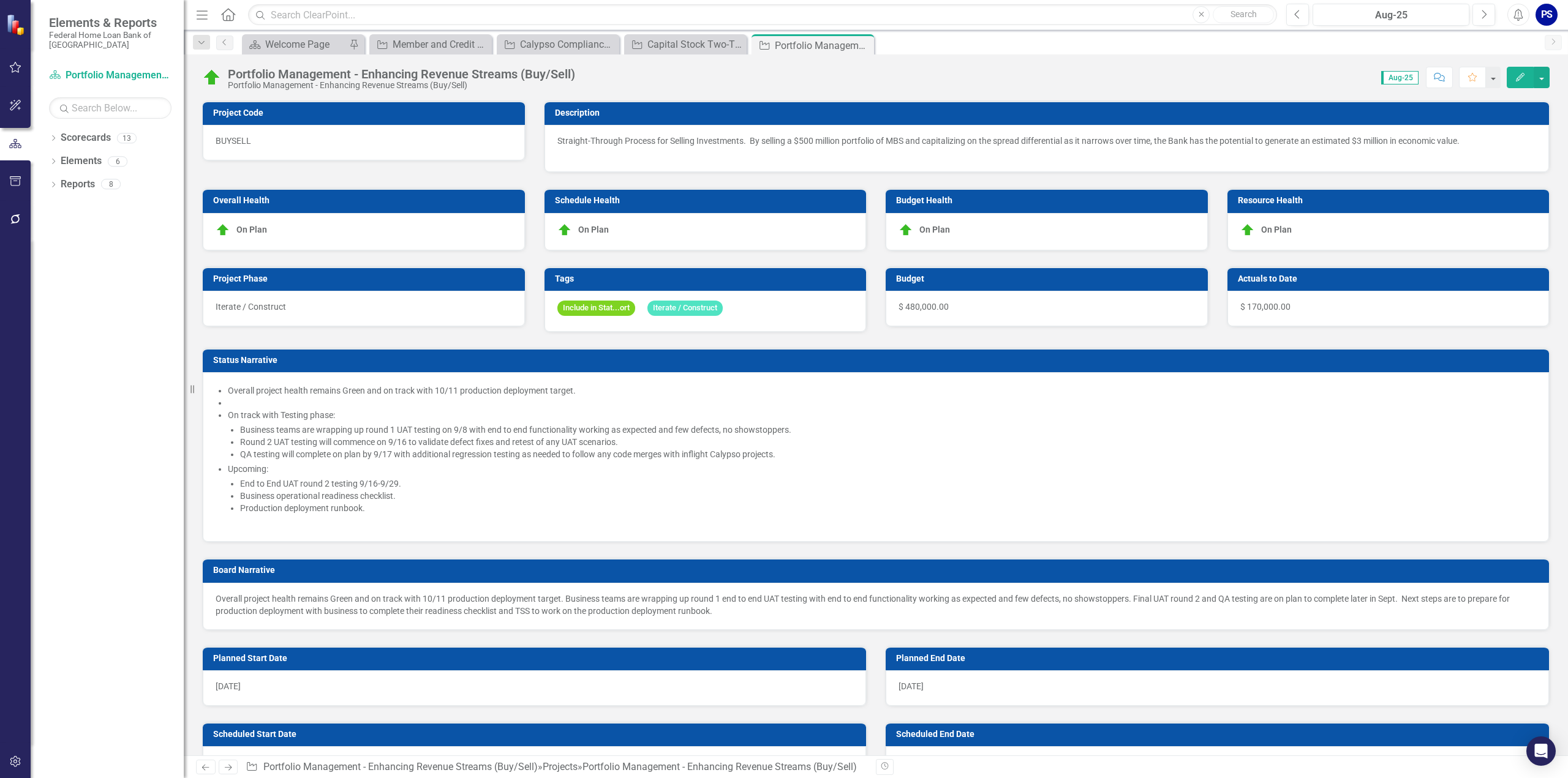
checkbox input "true"
